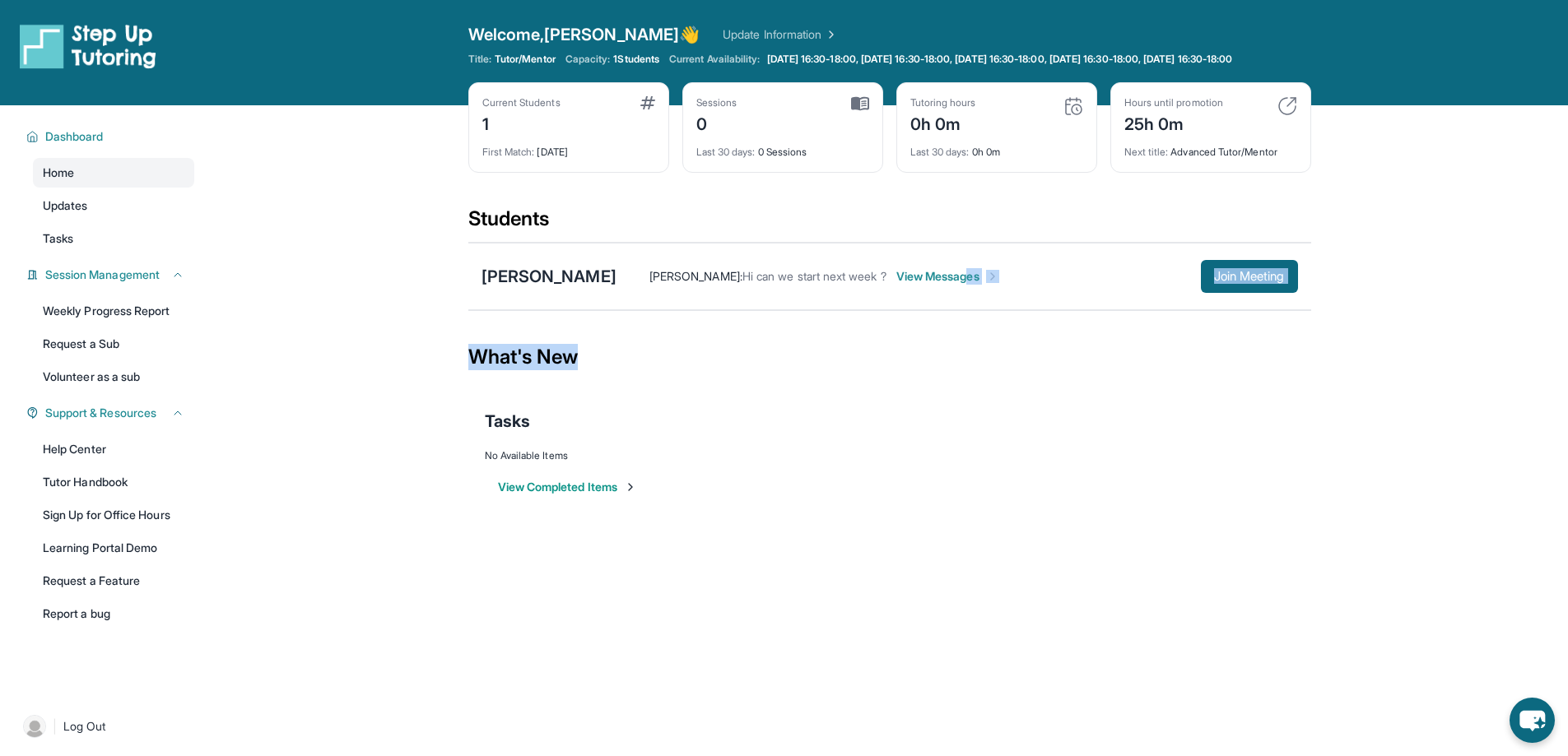
drag, startPoint x: 957, startPoint y: 291, endPoint x: 911, endPoint y: 343, distance: 69.4
click at [936, 384] on main "Current Students 1 First Match : [DATE] Sessions 0 Last 30 days : 0 Sessions Tu…" at bounding box center [890, 321] width 843 height 430
drag, startPoint x: 780, startPoint y: 293, endPoint x: 733, endPoint y: 293, distance: 47.0
click at [774, 283] on span "Hi can we start next week ?" at bounding box center [814, 276] width 144 height 14
click at [742, 283] on span "Hi can we start next week ?" at bounding box center [814, 276] width 144 height 14
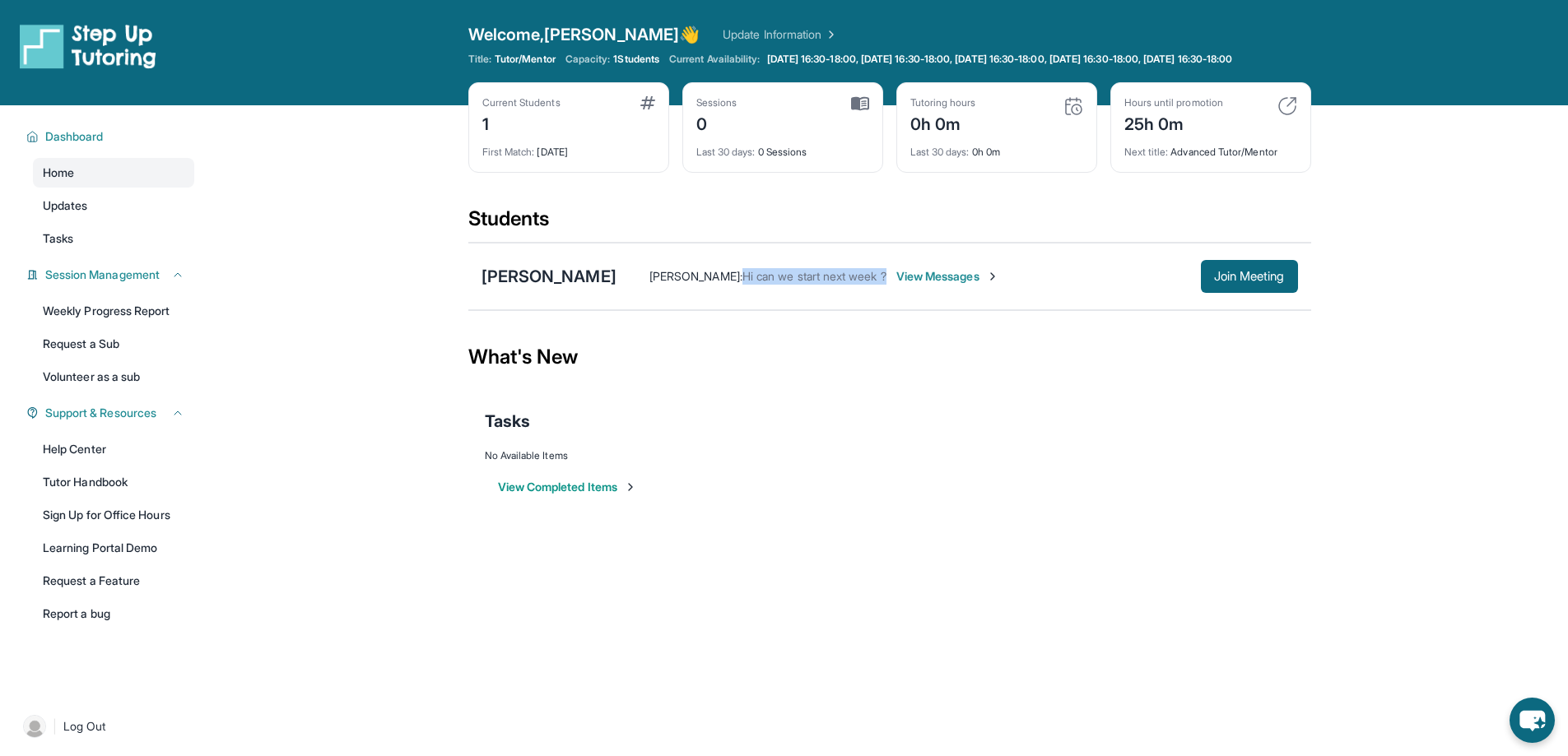
drag, startPoint x: 724, startPoint y: 292, endPoint x: 875, endPoint y: 286, distance: 151.1
click at [875, 285] on div "[PERSON_NAME] : Hi can we start next week ? View Messages" at bounding box center [908, 277] width 584 height 17
click at [932, 292] on div "[PERSON_NAME] : Hi can we start next week ? View Messages Join Meeting" at bounding box center [957, 276] width 682 height 33
click at [938, 285] on span "View Messages" at bounding box center [948, 277] width 103 height 17
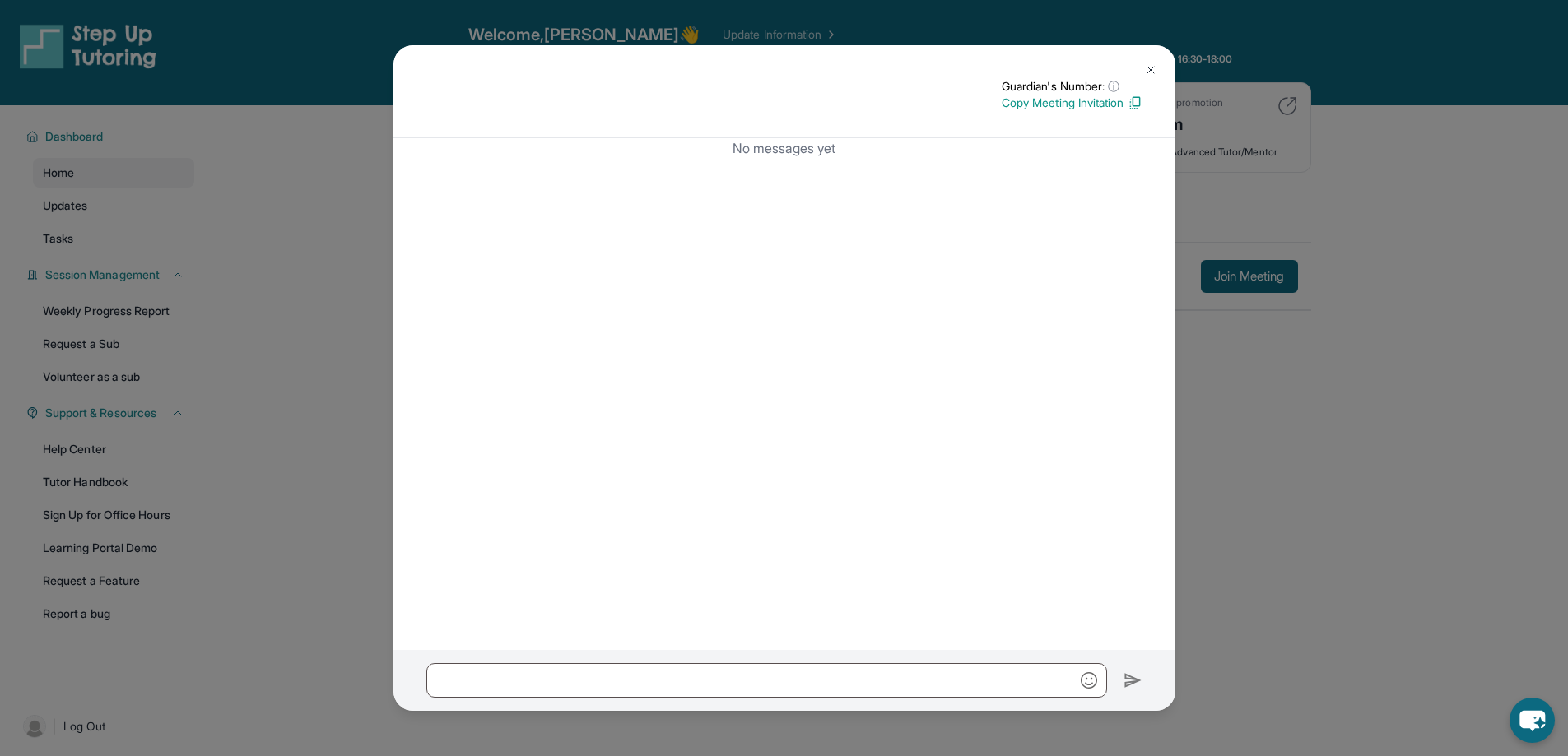
click at [1153, 57] on button at bounding box center [1150, 69] width 33 height 33
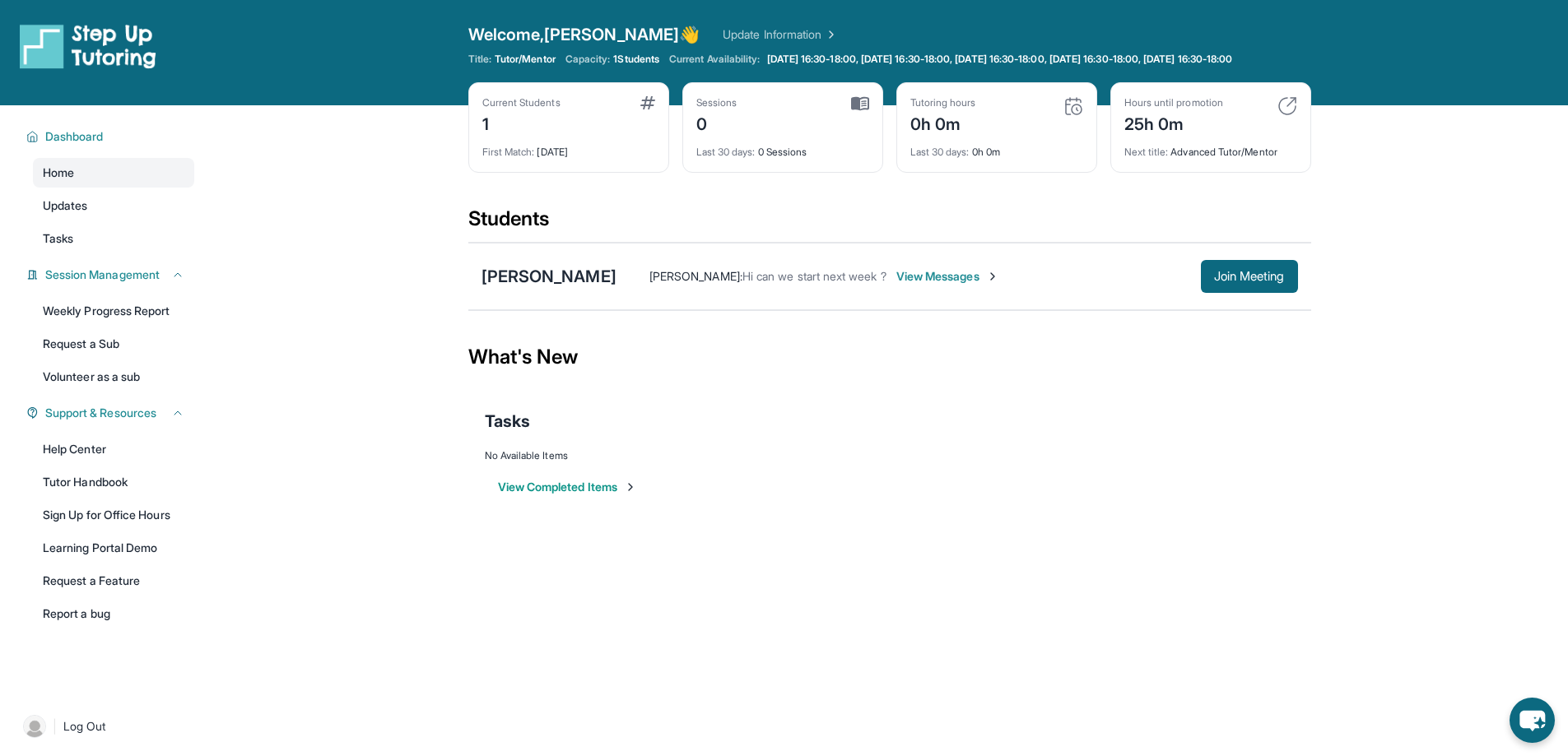
click at [913, 285] on span "View Messages" at bounding box center [948, 277] width 103 height 17
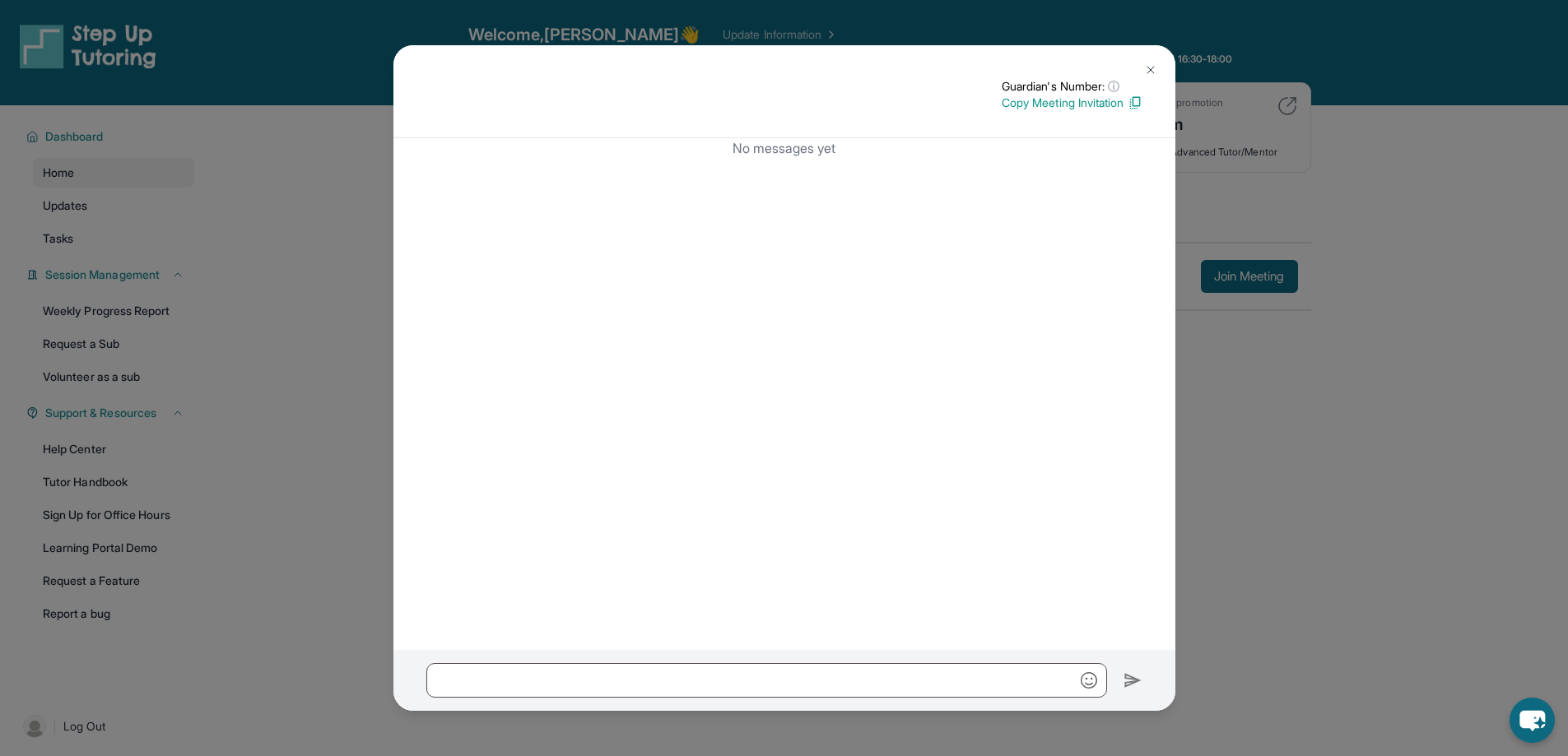
click at [1145, 70] on img at bounding box center [1151, 70] width 13 height 13
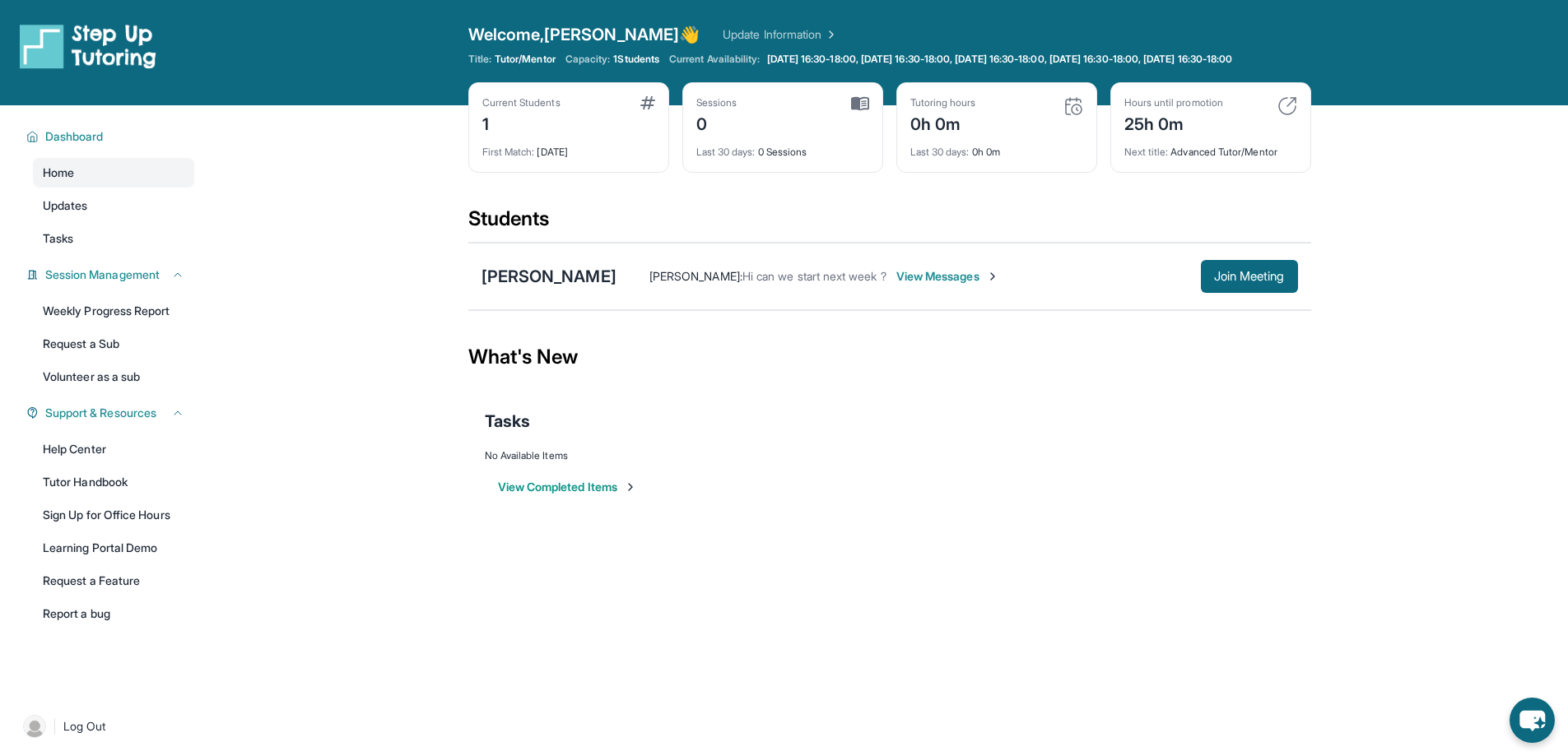
click at [919, 292] on div "[PERSON_NAME] : Hi can we start next week ? View Messages Join Meeting" at bounding box center [957, 276] width 682 height 33
click at [920, 285] on span "View Messages" at bounding box center [948, 277] width 103 height 17
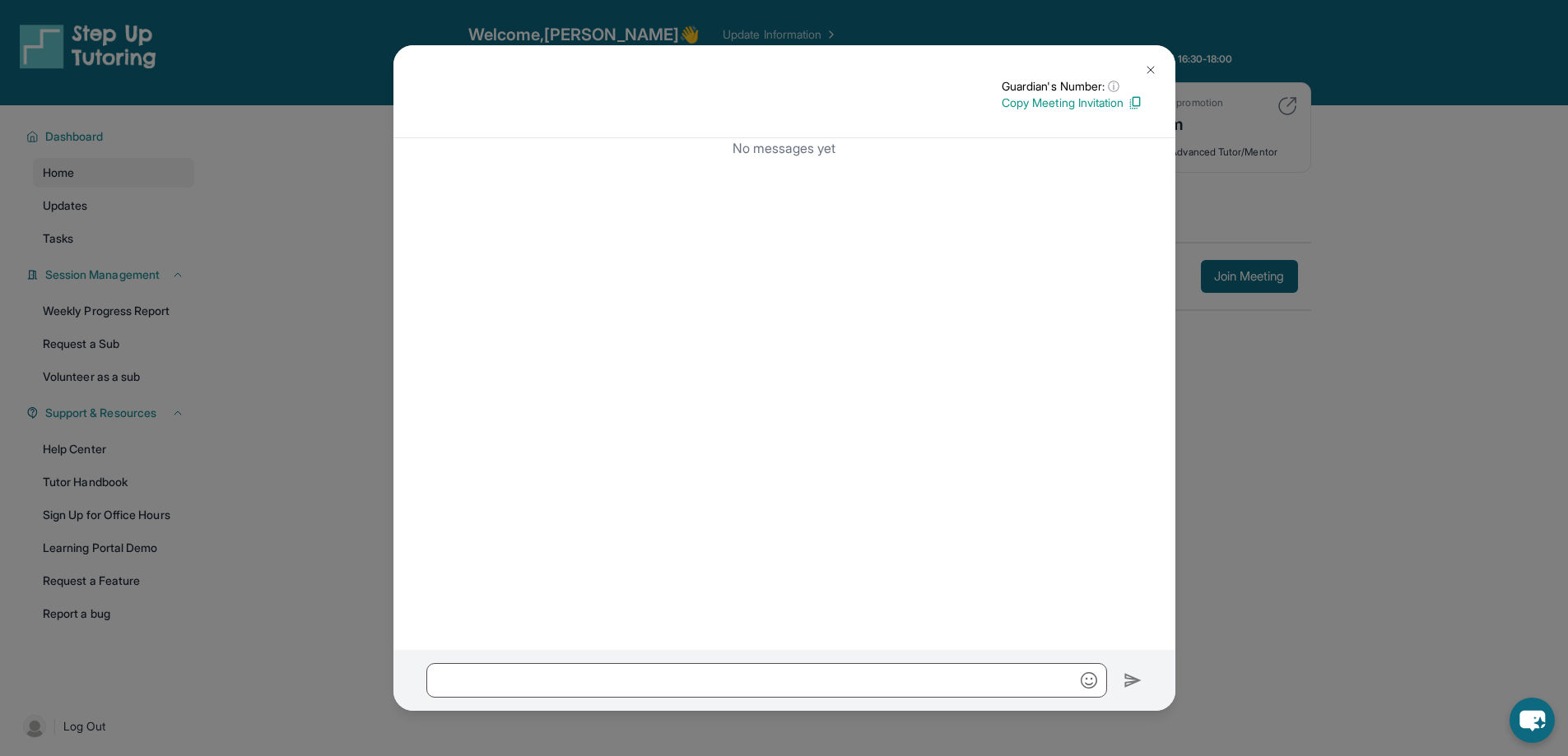
click at [1160, 60] on button at bounding box center [1150, 69] width 33 height 33
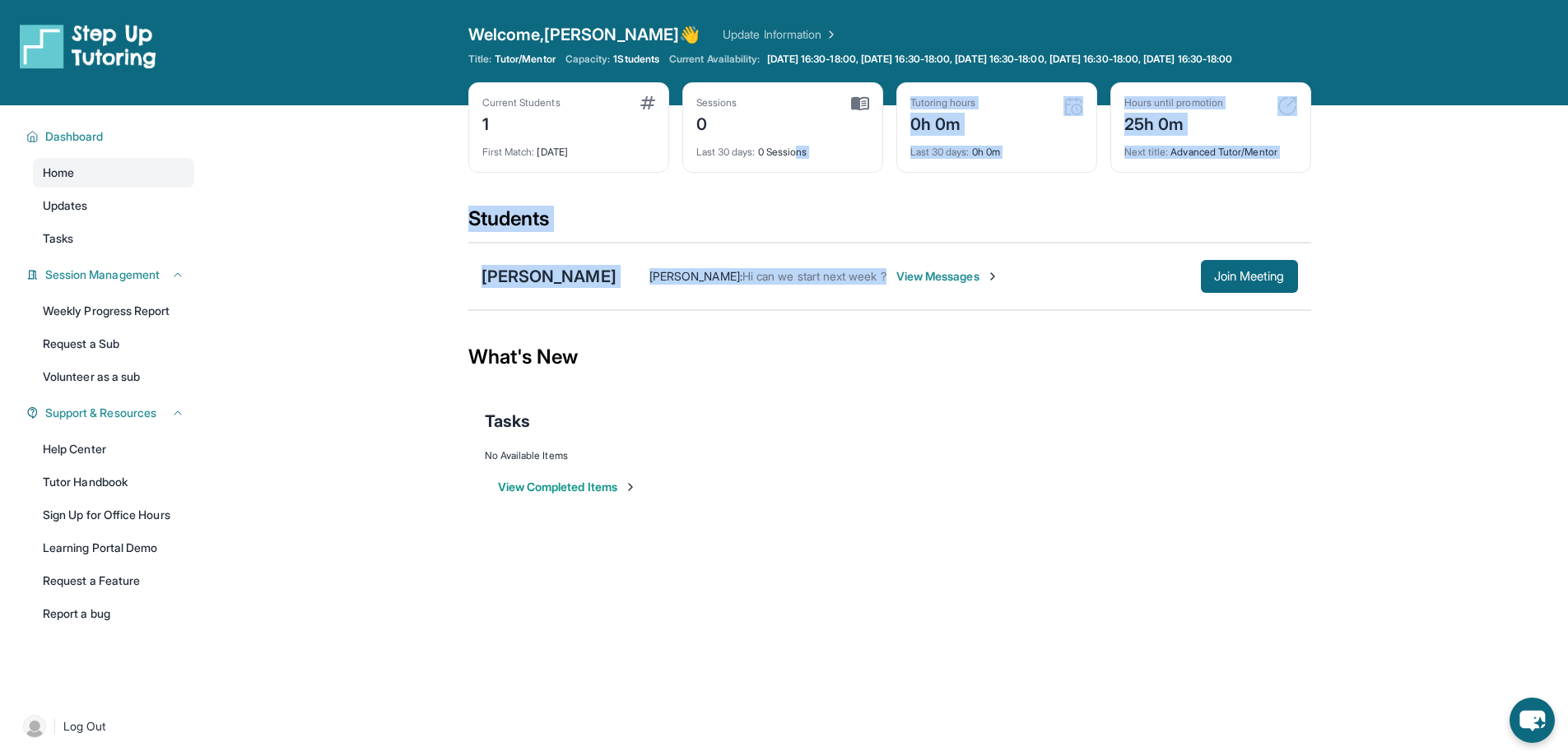
drag, startPoint x: 917, startPoint y: 321, endPoint x: 751, endPoint y: 233, distance: 187.9
click at [752, 233] on section "Students [PERSON_NAME] [PERSON_NAME] Chi : Hi can we start next week ? View Mes…" at bounding box center [890, 263] width 843 height 115
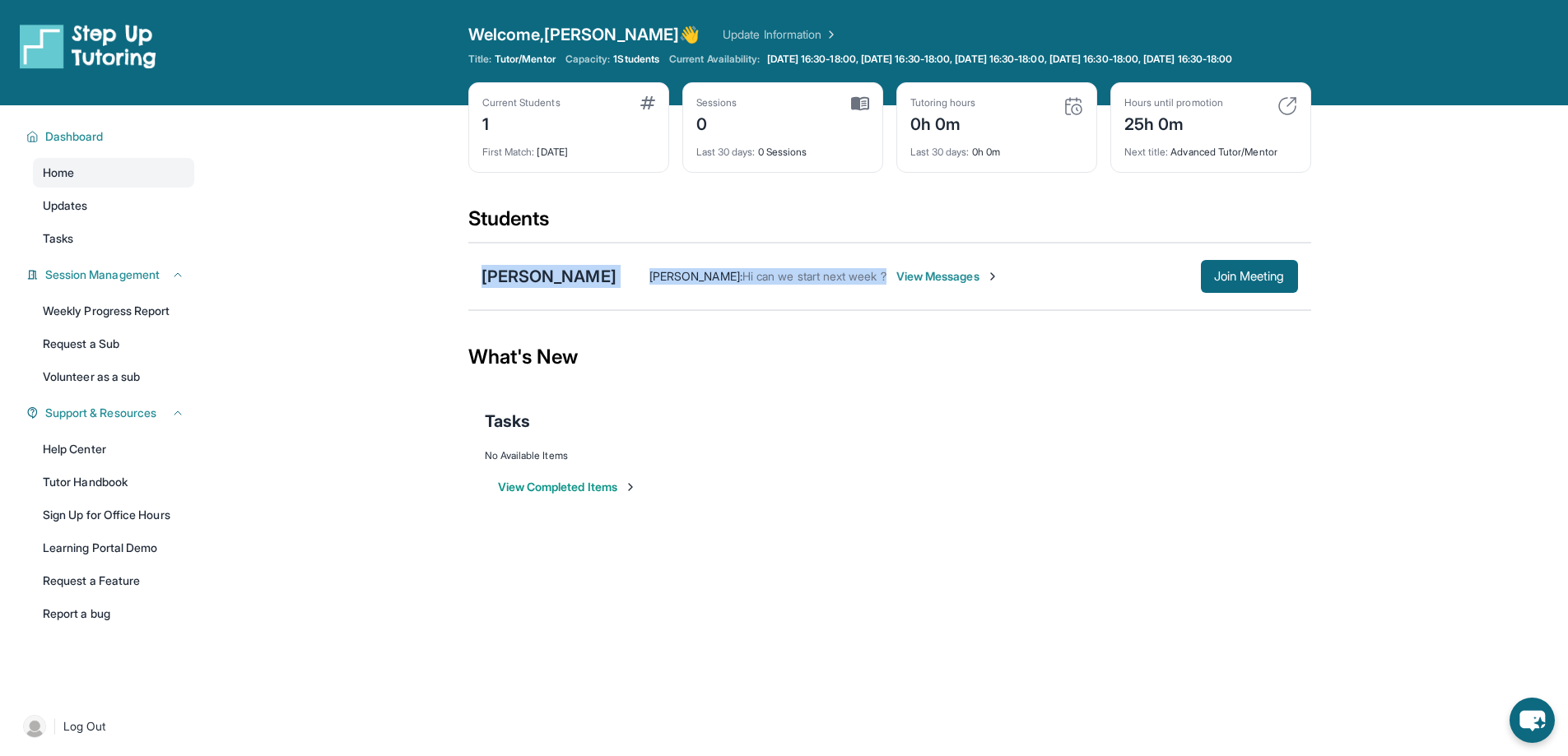
drag, startPoint x: 750, startPoint y: 233, endPoint x: 737, endPoint y: 258, distance: 28.2
click at [749, 235] on div "Students" at bounding box center [890, 223] width 843 height 36
click at [713, 270] on div "[PERSON_NAME] [PERSON_NAME] Chi : Hi can we start next week ? View Messages Joi…" at bounding box center [890, 277] width 843 height 67
click at [935, 279] on div "[PERSON_NAME] : Hi can we start next week ? View Messages Join Meeting" at bounding box center [957, 276] width 682 height 33
click at [933, 285] on span "View Messages" at bounding box center [948, 277] width 103 height 17
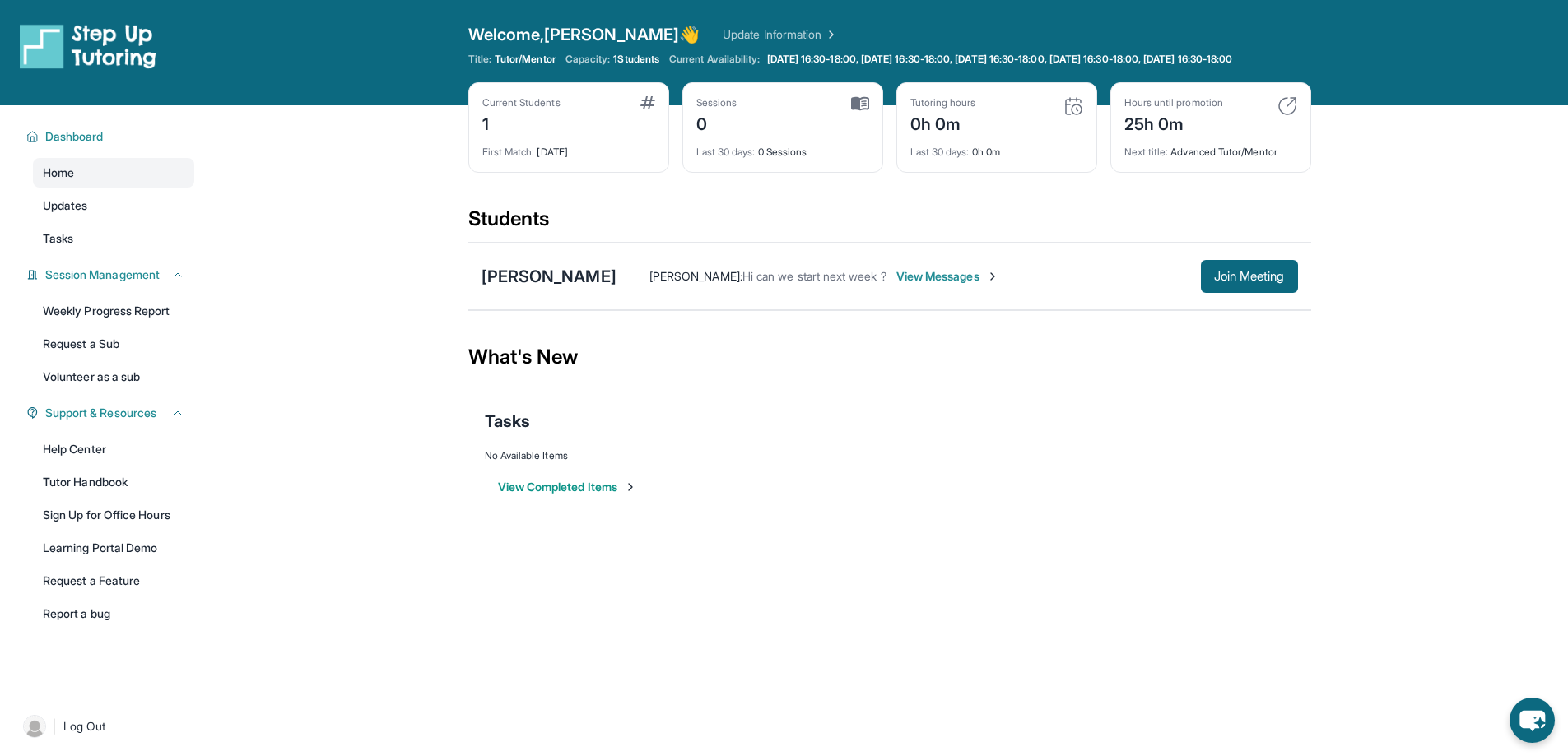
click at [948, 277] on div "[PERSON_NAME] : Hi can we start next week ? View Messages Join Meeting" at bounding box center [957, 276] width 682 height 33
click at [940, 285] on div "[PERSON_NAME] : Hi can we start next week ? View Messages" at bounding box center [908, 277] width 584 height 17
click at [953, 285] on div "[PERSON_NAME] : Hi can we start next week ? View Messages" at bounding box center [908, 277] width 584 height 17
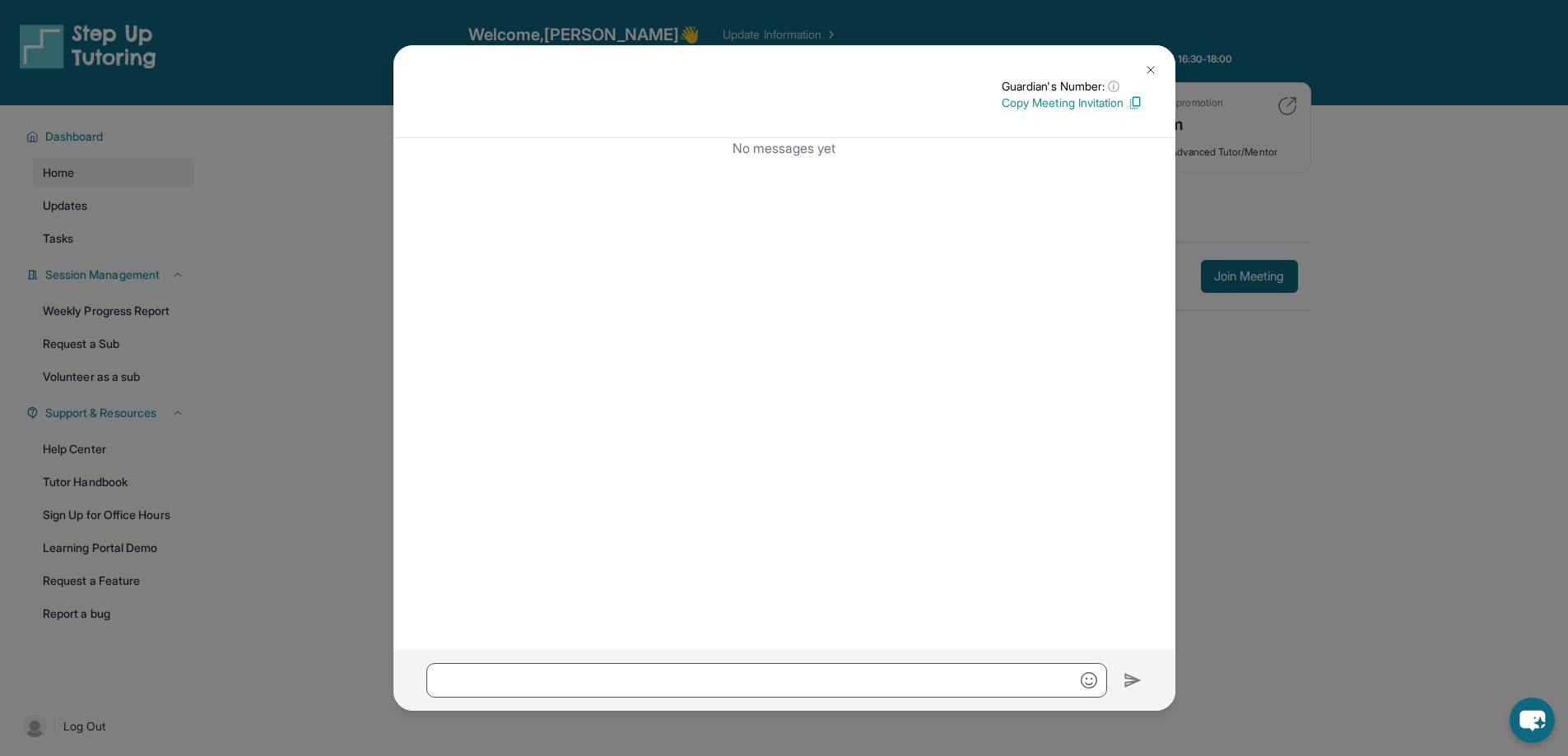
click at [710, 645] on div "No messages yet" at bounding box center [784, 394] width 782 height 512
click at [1144, 71] on img at bounding box center [1151, 70] width 13 height 13
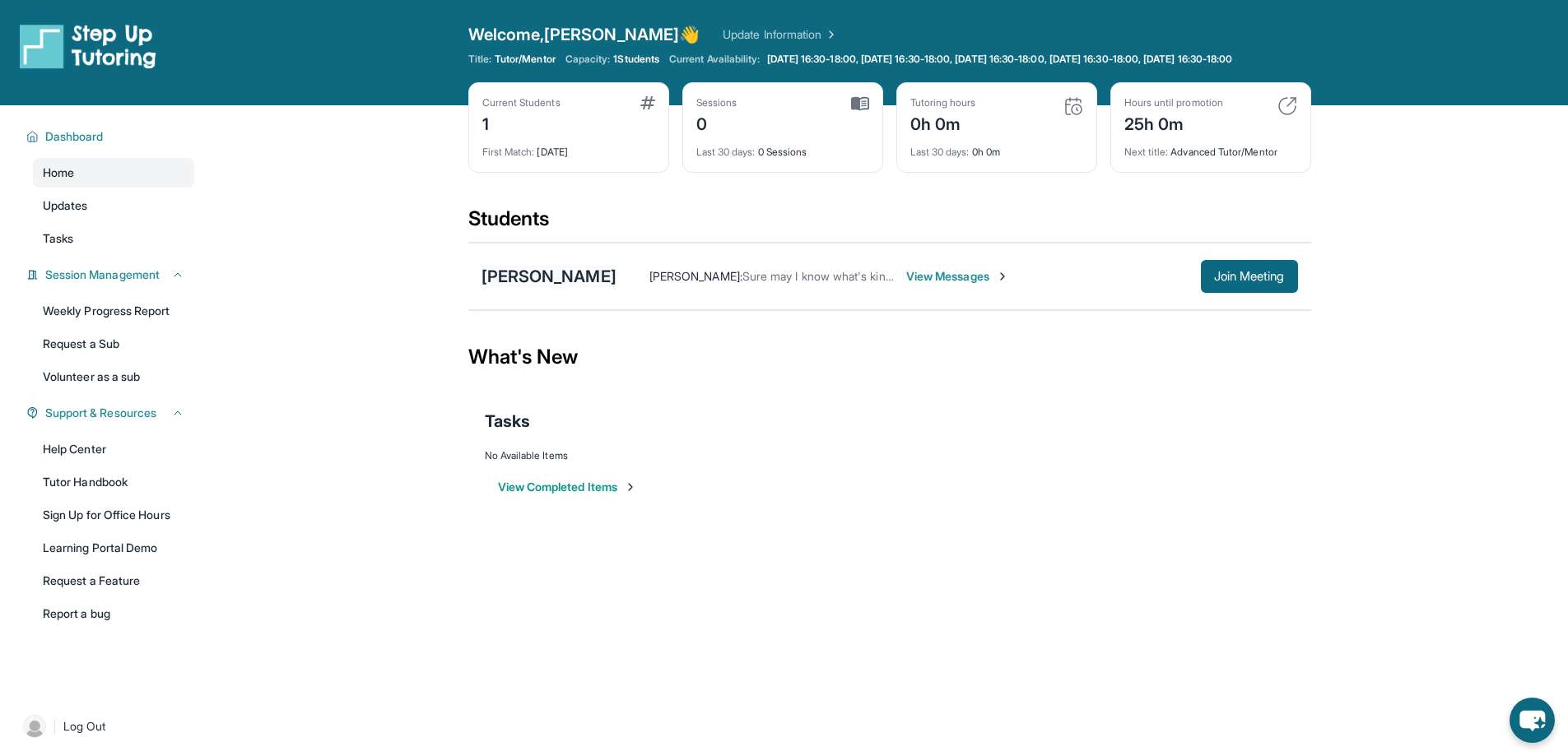
click at [561, 288] on div "[PERSON_NAME]" at bounding box center [549, 276] width 135 height 23
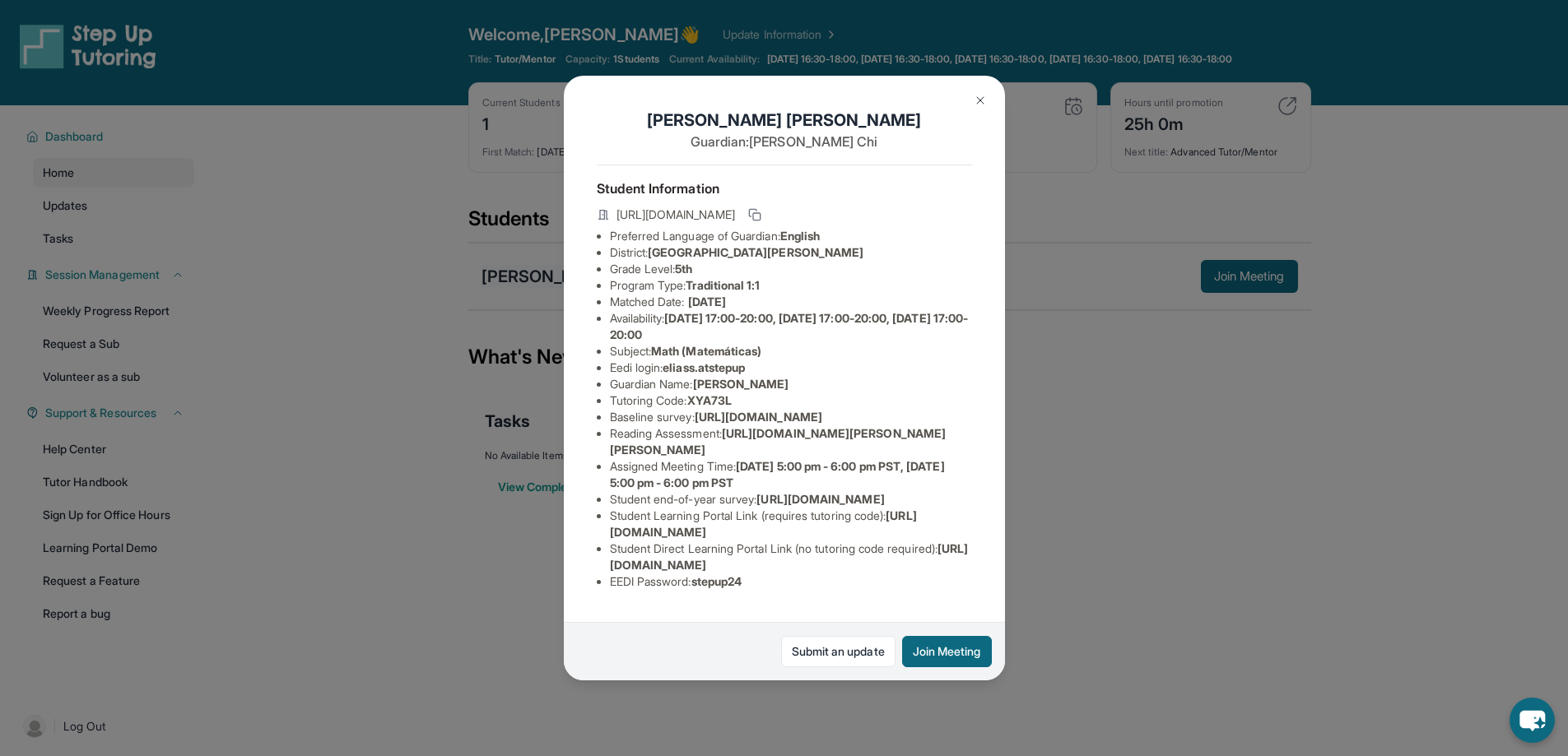
click at [588, 295] on div "[PERSON_NAME] Chi Guardian: [PERSON_NAME] Student Information [URL][DOMAIN_NAME…" at bounding box center [784, 378] width 441 height 605
drag, startPoint x: 782, startPoint y: 451, endPoint x: 747, endPoint y: 342, distance: 114.5
click at [736, 346] on ul "Preferred Language of Guardian: English District: [GEOGRAPHIC_DATA][PERSON_NAME…" at bounding box center [784, 408] width 375 height 362
drag, startPoint x: 775, startPoint y: 579, endPoint x: 783, endPoint y: 562, distance: 18.8
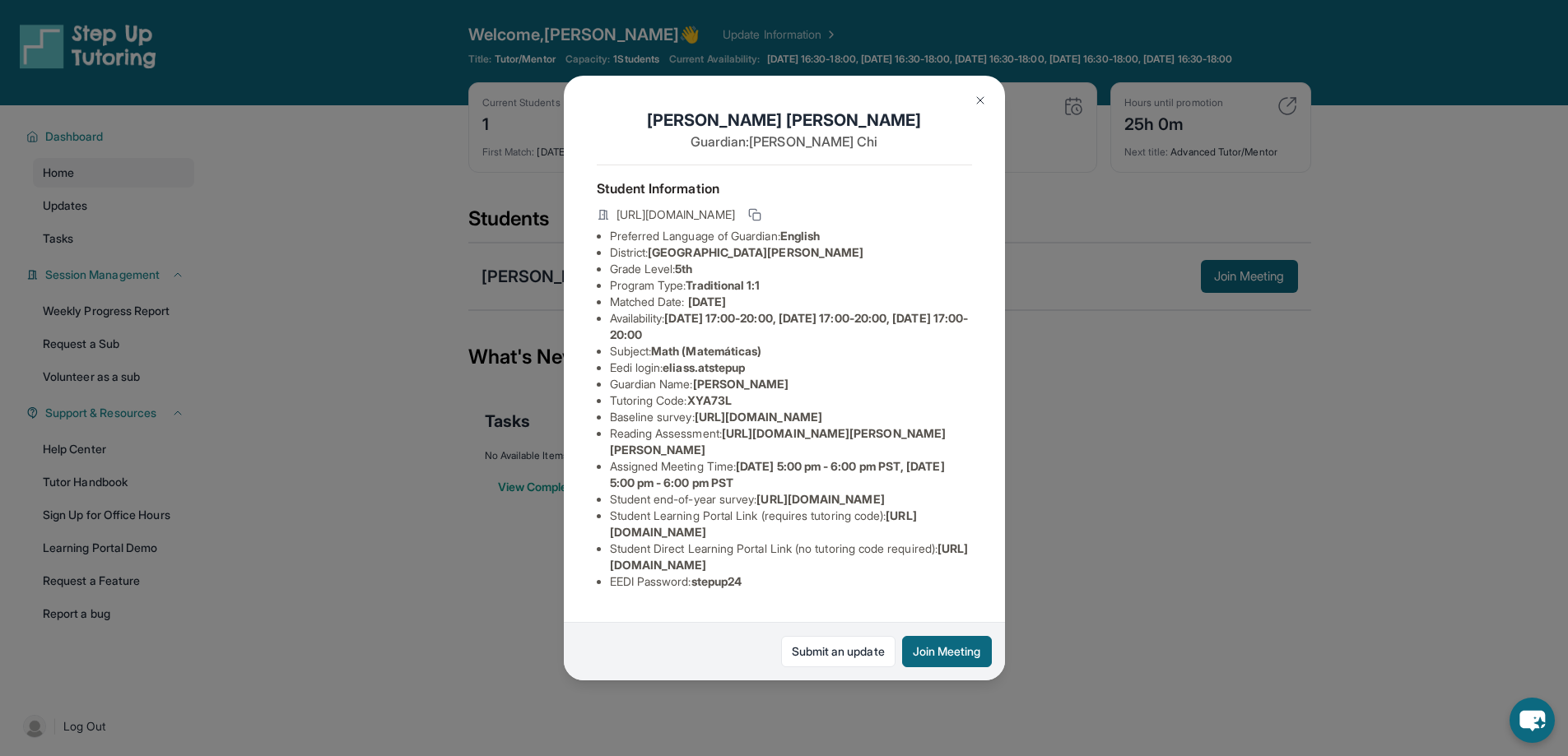
click at [783, 563] on ul "Preferred Language of Guardian: English District: [GEOGRAPHIC_DATA][PERSON_NAME…" at bounding box center [784, 408] width 375 height 362
